Goal: Check status: Check status

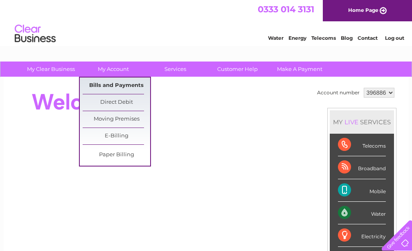
click at [124, 81] on link "Bills and Payments" at bounding box center [117, 85] width 68 height 16
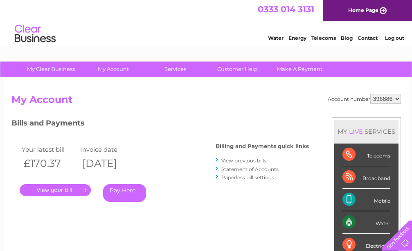
drag, startPoint x: 398, startPoint y: 98, endPoint x: 394, endPoint y: 102, distance: 5.5
click at [398, 98] on select "396886 972885" at bounding box center [386, 99] width 31 height 10
select select "972885"
click at [371, 94] on select "396886 972885" at bounding box center [386, 99] width 31 height 10
